Goal: Transaction & Acquisition: Subscribe to service/newsletter

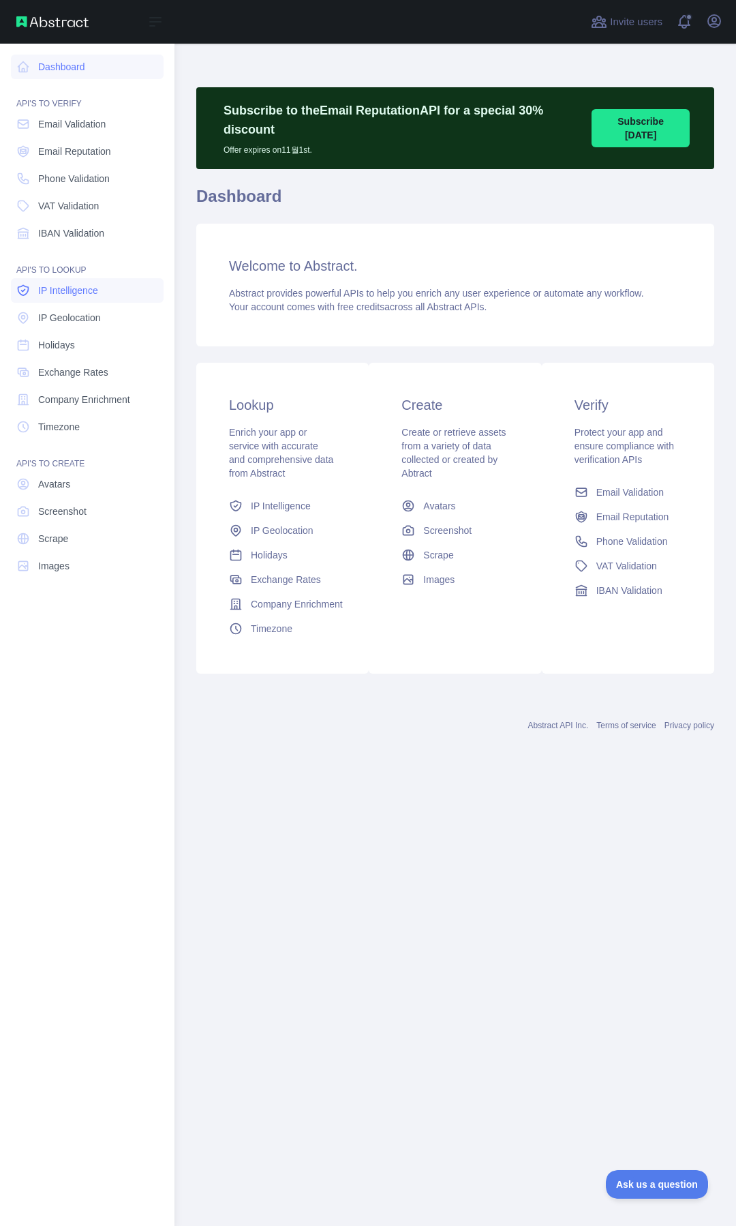
click at [72, 286] on span "IP Intelligence" at bounding box center [68, 291] width 60 height 14
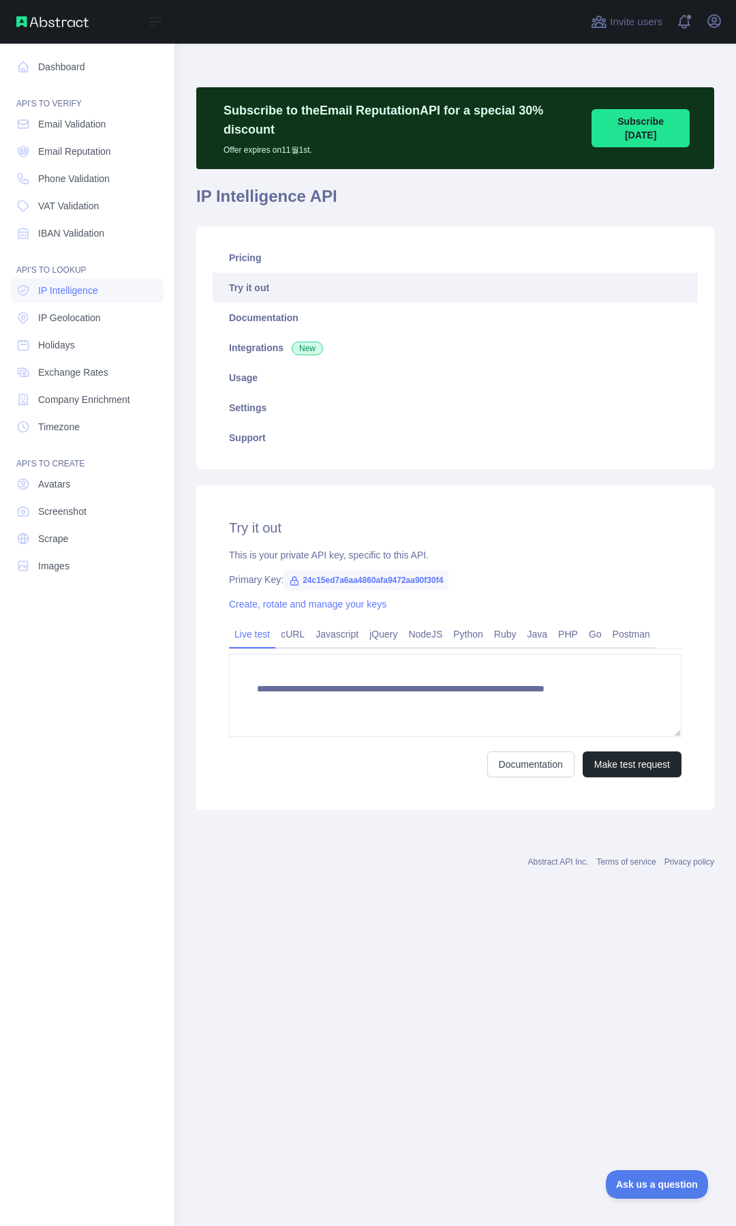
type textarea "**********"
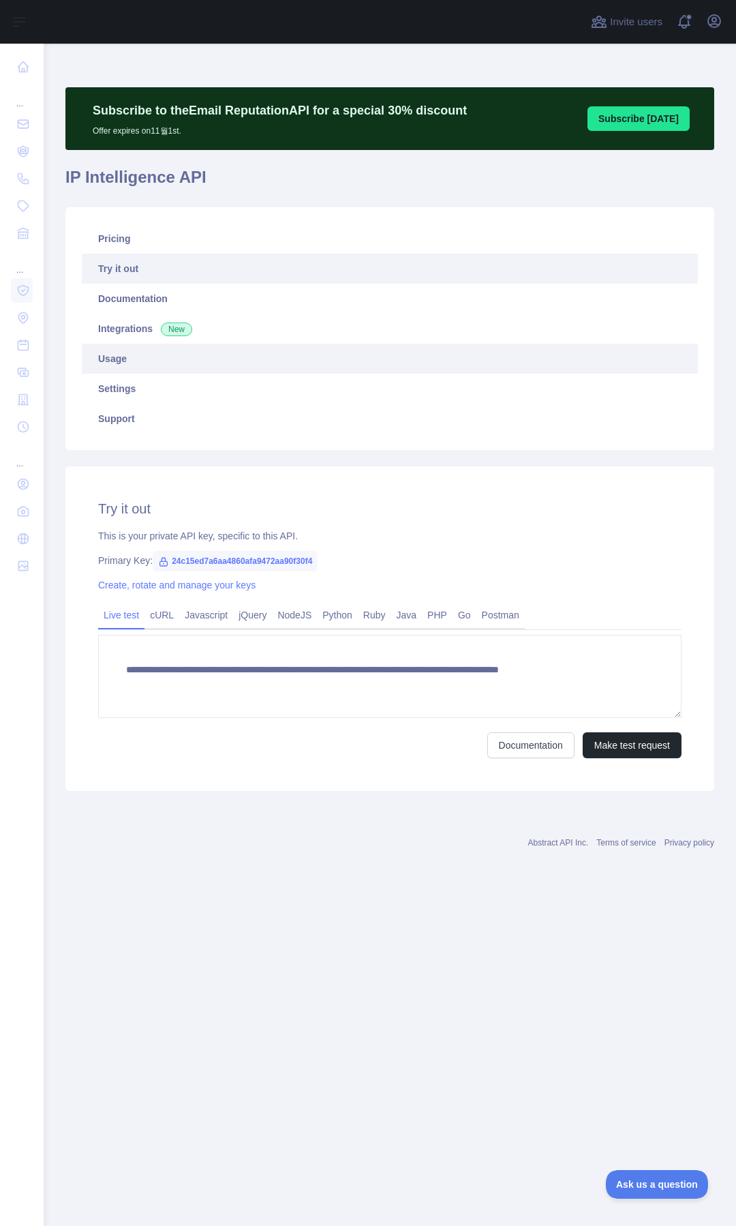
click at [139, 362] on link "Usage" at bounding box center [390, 359] width 616 height 30
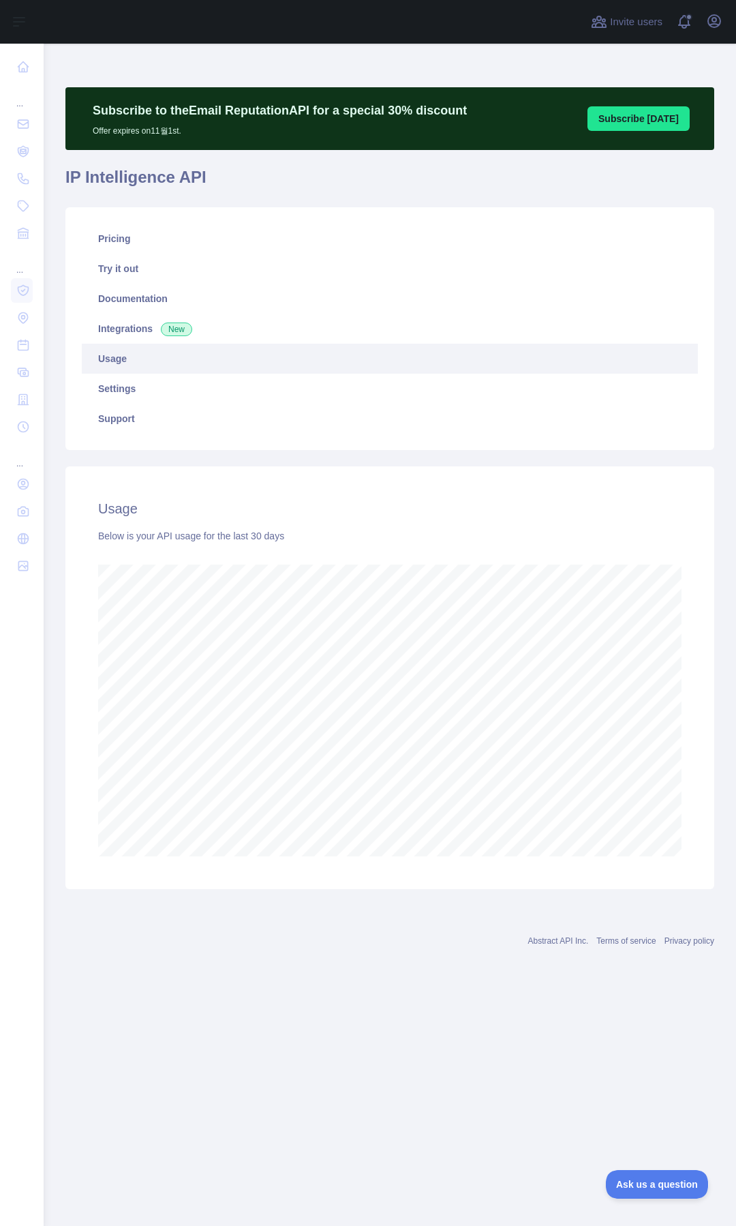
scroll to position [1182, 693]
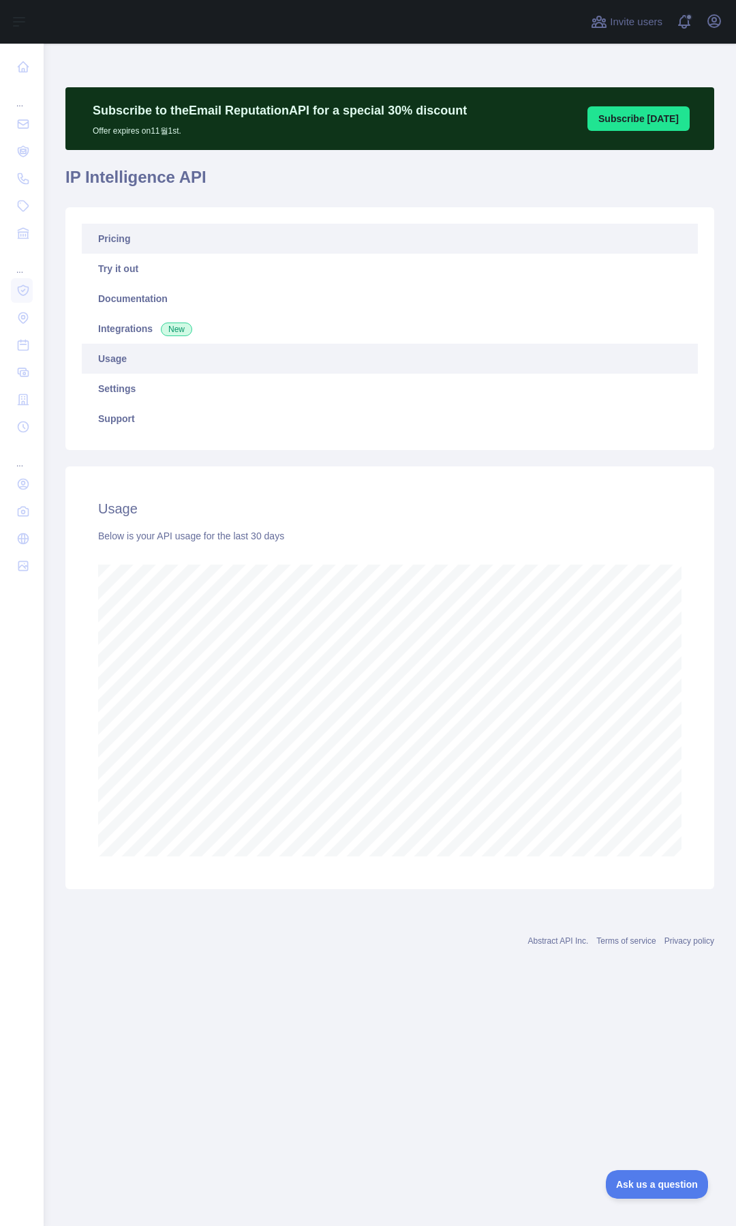
click at [151, 246] on link "Pricing" at bounding box center [390, 239] width 616 height 30
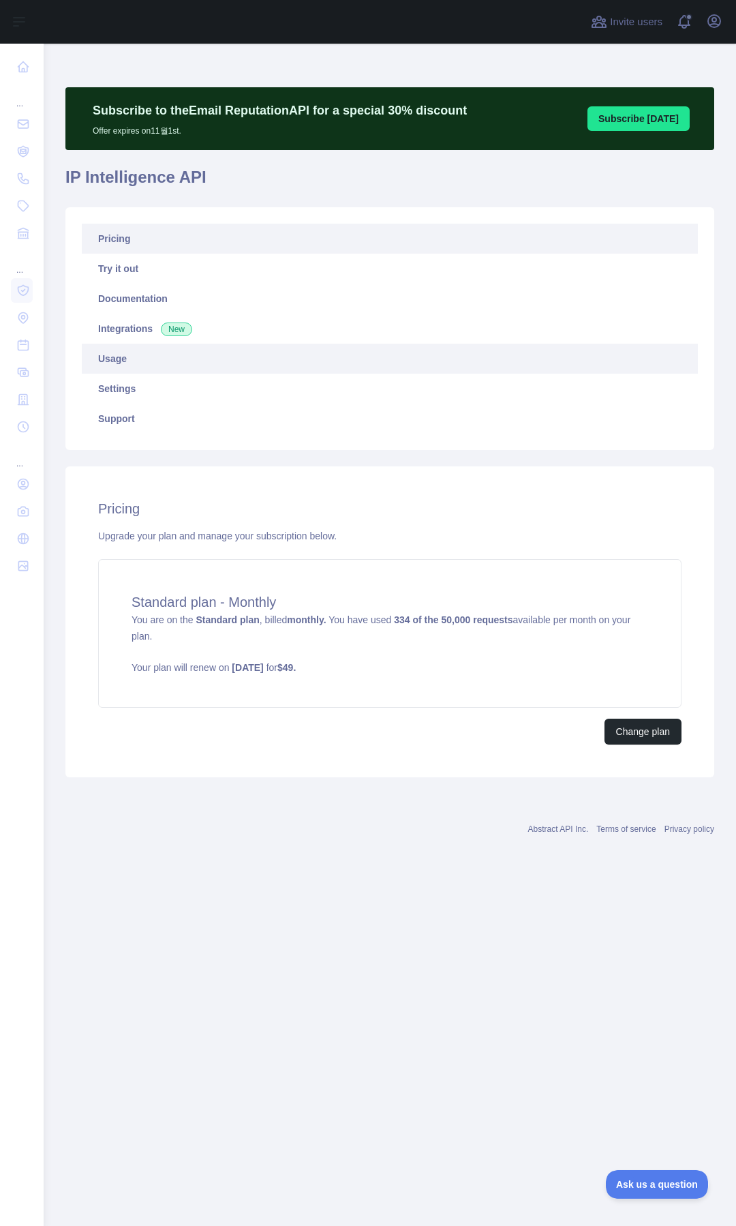
click at [136, 359] on link "Usage" at bounding box center [390, 359] width 616 height 30
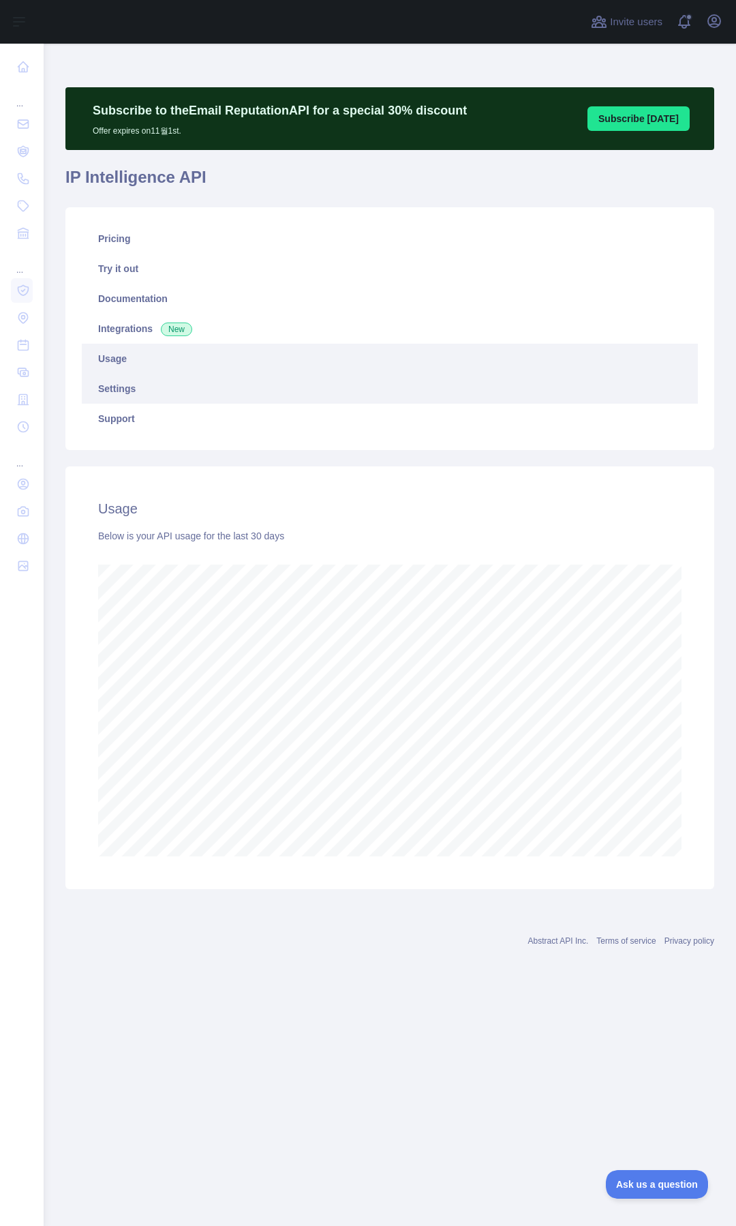
scroll to position [1182, 693]
click at [147, 389] on link "Settings" at bounding box center [390, 389] width 616 height 30
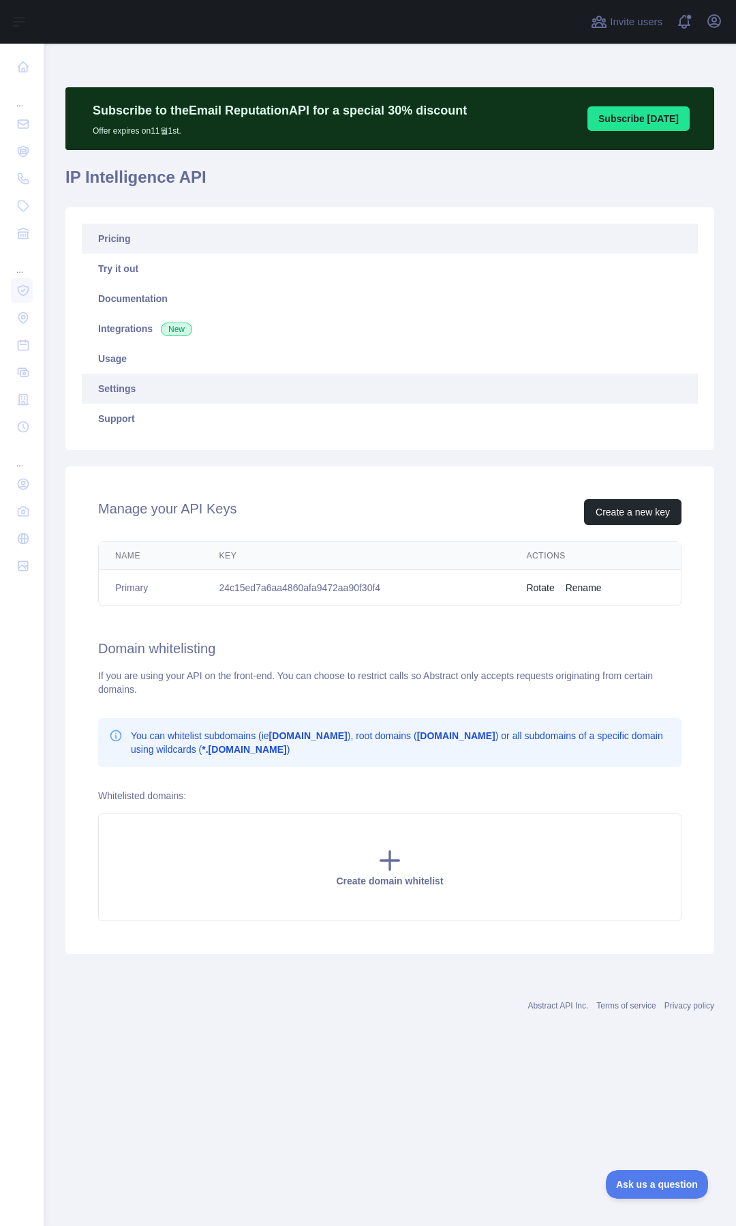
click at [169, 248] on link "Pricing" at bounding box center [390, 239] width 616 height 30
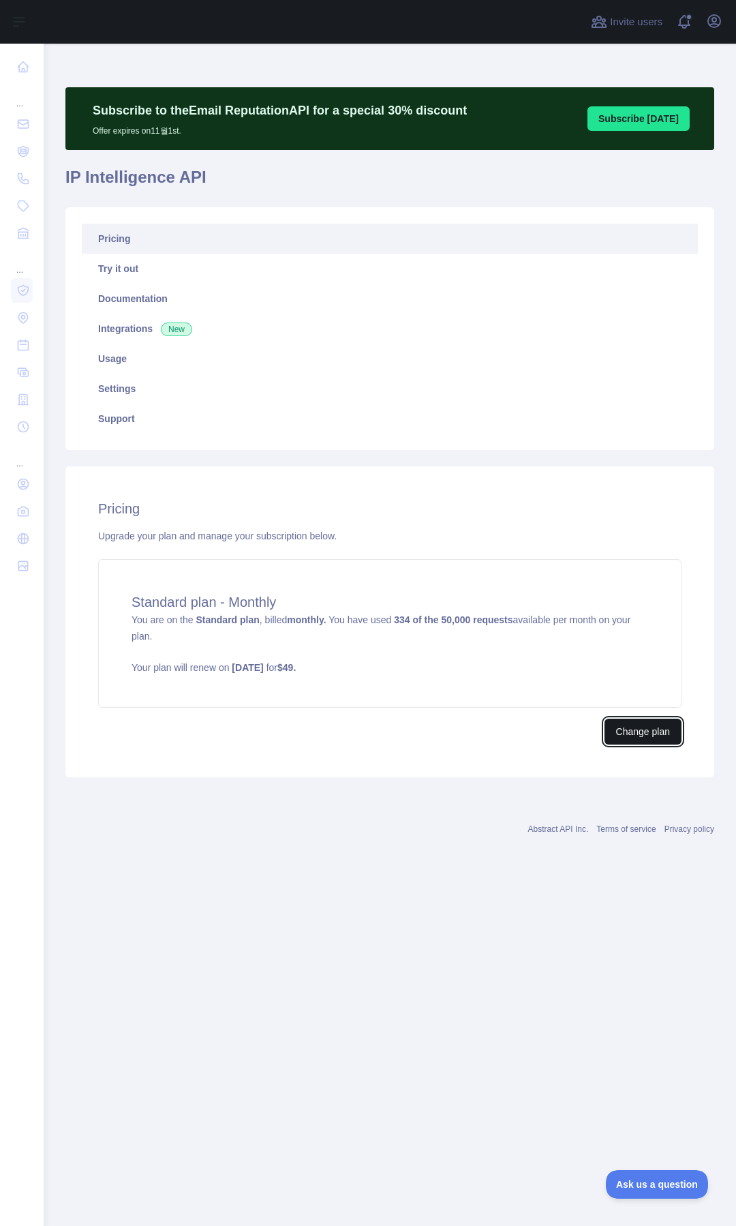
click at [641, 726] on button "Change plan" at bounding box center [643, 732] width 77 height 26
